Goal: Entertainment & Leisure: Consume media (video, audio)

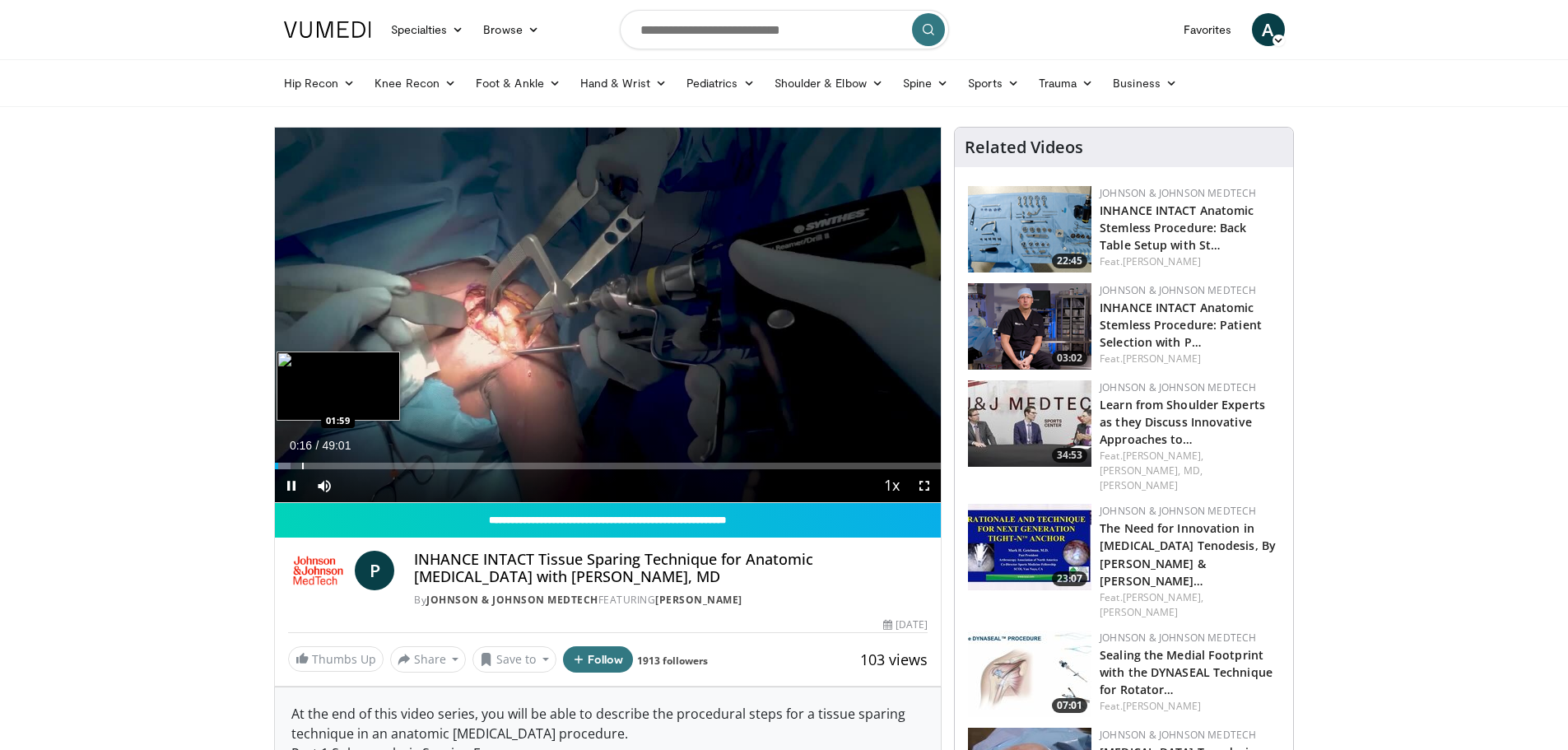
click at [302, 464] on div "Progress Bar" at bounding box center [303, 466] width 2 height 6
click at [355, 465] on div "Progress Bar" at bounding box center [356, 466] width 2 height 6
click at [367, 465] on div "Loaded : 14.26% 05:57 06:35" at bounding box center [608, 466] width 667 height 6
click at [308, 466] on div "Progress Bar" at bounding box center [309, 466] width 2 height 6
click at [316, 465] on div "Progress Bar" at bounding box center [317, 466] width 2 height 6
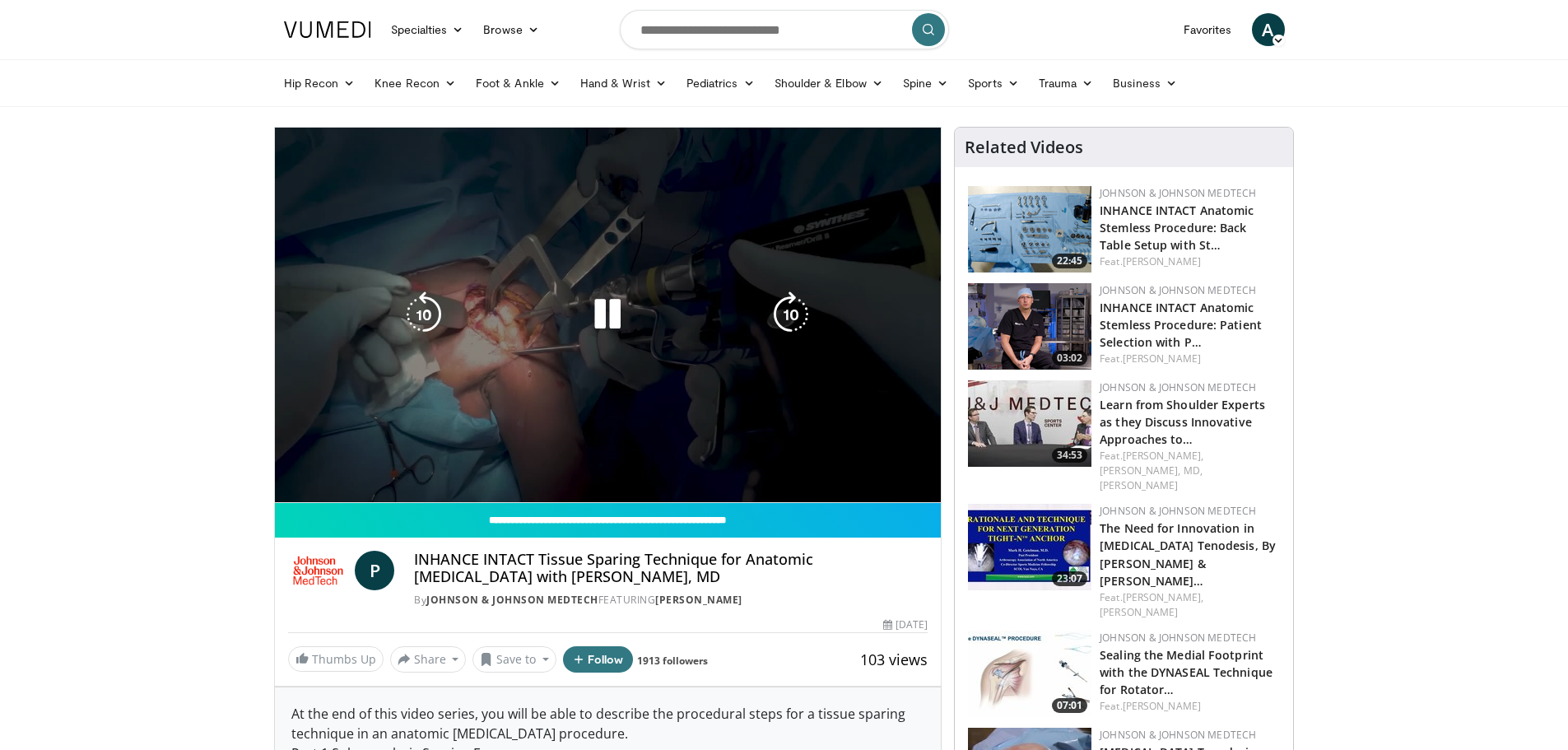
click at [552, 470] on video-js "**********" at bounding box center [608, 315] width 667 height 375
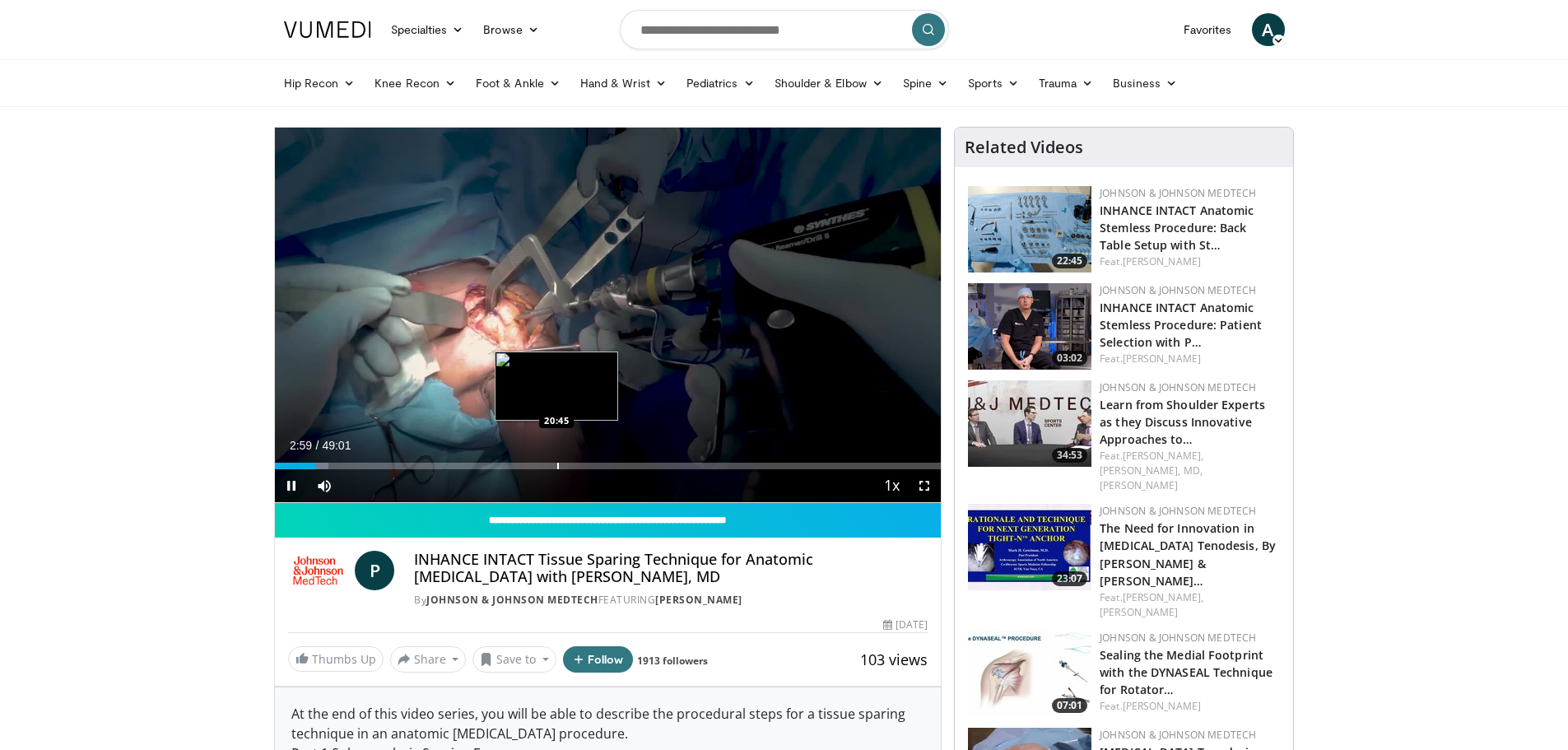
click at [556, 460] on div "Loaded : 8.14% 02:59 20:45" at bounding box center [608, 461] width 667 height 16
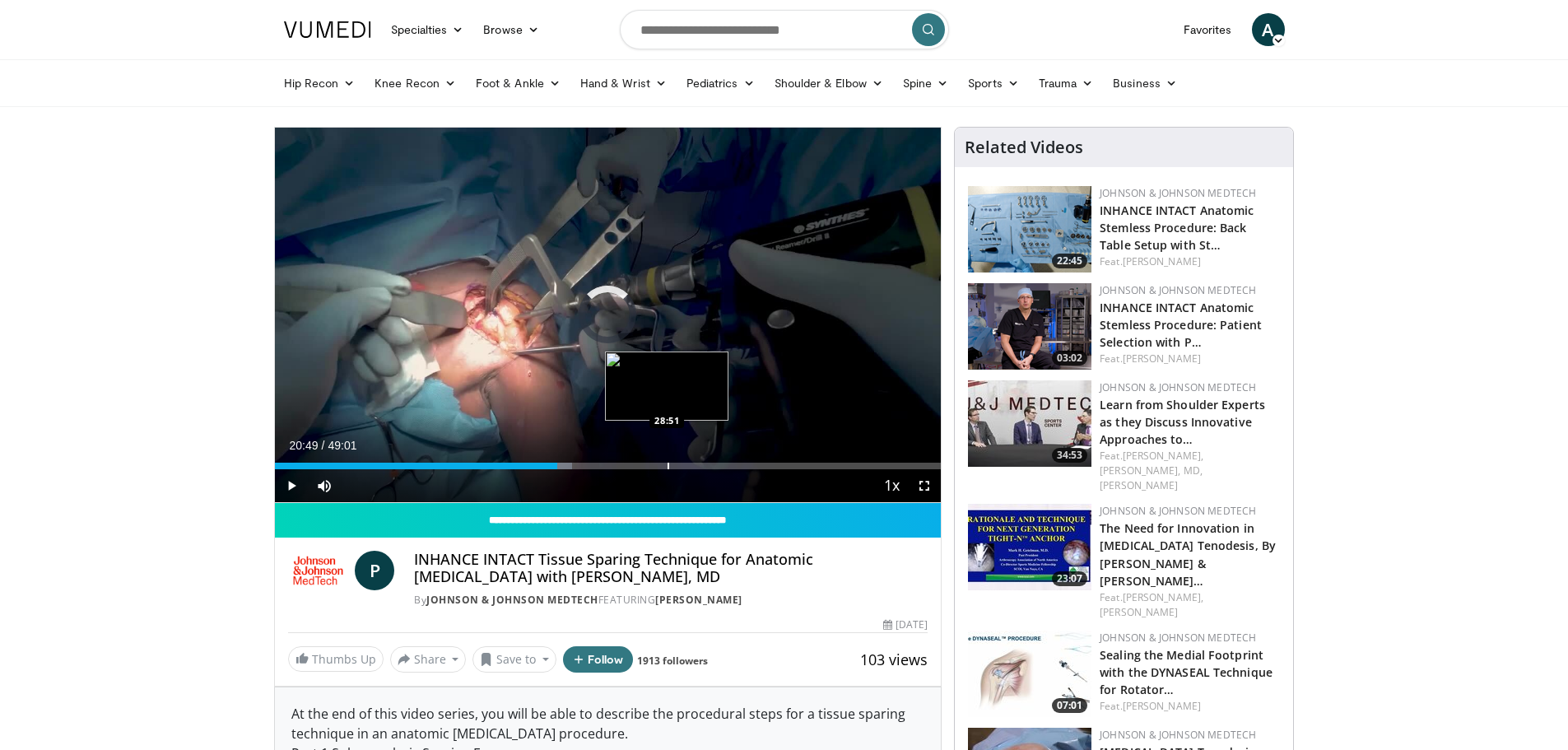
click at [667, 461] on div "Loaded : 44.59% 20:49 28:51" at bounding box center [608, 461] width 667 height 16
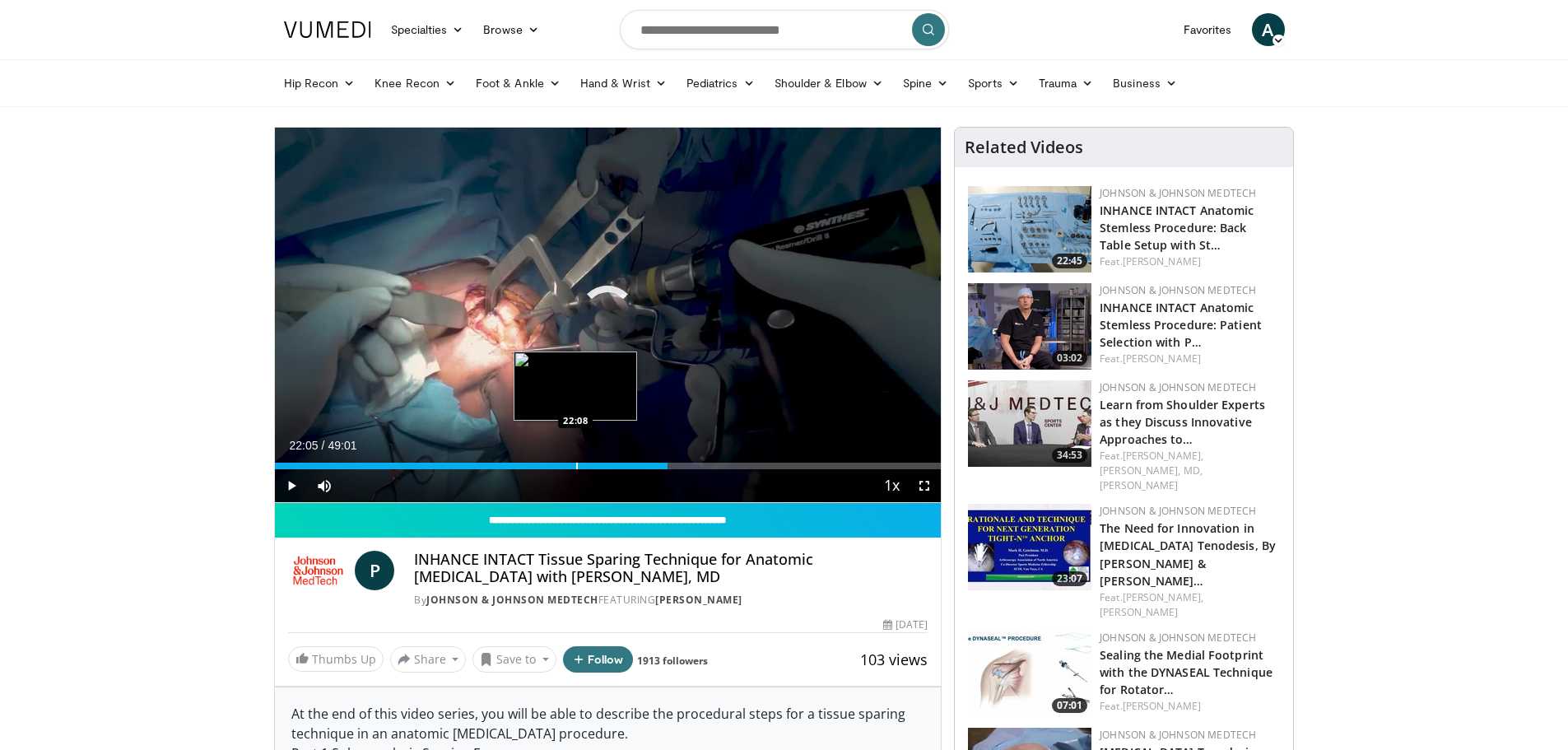
click at [576, 464] on div "Progress Bar" at bounding box center [577, 466] width 2 height 6
click at [826, 457] on div "Loaded : 45.61% 22:05 22:45" at bounding box center [608, 461] width 667 height 16
